Goal: Task Accomplishment & Management: Manage account settings

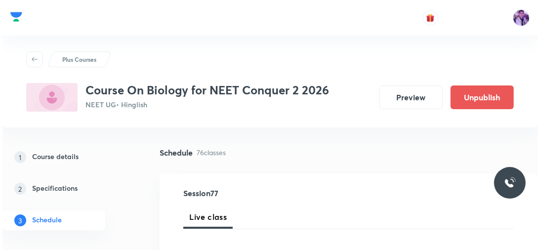
scroll to position [6187, 0]
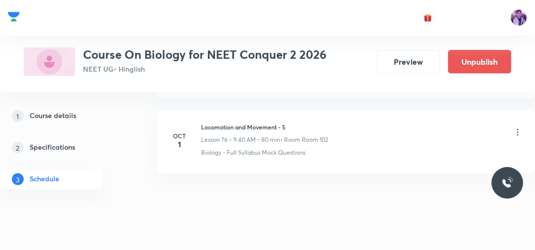
click at [516, 127] on icon at bounding box center [517, 132] width 10 height 10
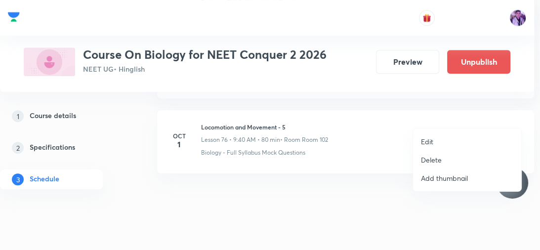
click at [444, 138] on li "Edit" at bounding box center [467, 141] width 108 height 18
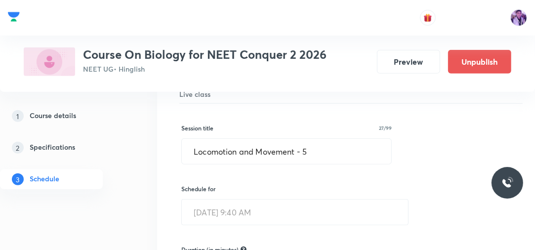
scroll to position [5731, 0]
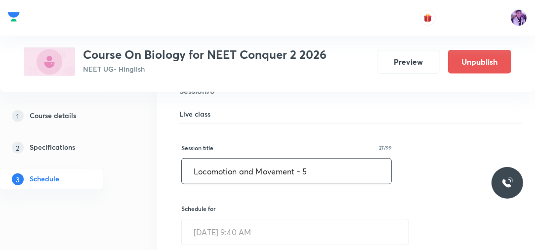
drag, startPoint x: 295, startPoint y: 150, endPoint x: 190, endPoint y: 146, distance: 104.8
click at [190, 158] on input "Locomotion and Movement - 5" at bounding box center [286, 170] width 209 height 25
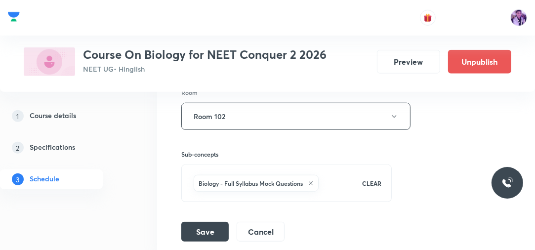
scroll to position [6033, 0]
type input "Respiration in Plants - 1"
click at [201, 220] on button "Save" at bounding box center [204, 230] width 47 height 20
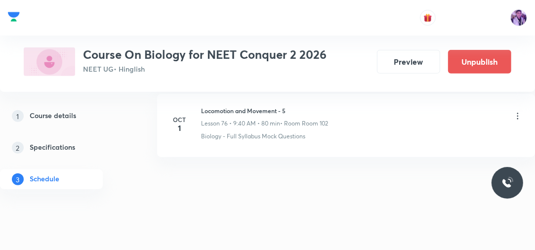
scroll to position [5752, 0]
